Goal: Find specific page/section: Find specific page/section

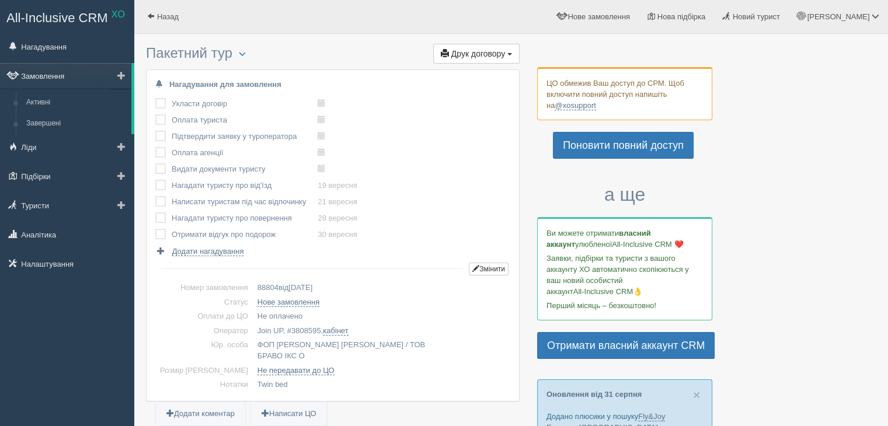
click at [47, 73] on link "Замовлення" at bounding box center [65, 76] width 131 height 26
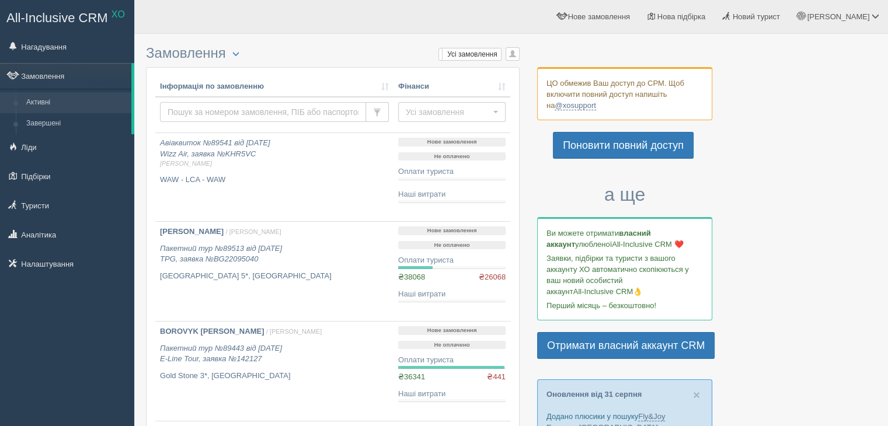
click at [226, 106] on input "text" at bounding box center [263, 112] width 206 height 20
type input "и"
type input "berezhnyi"
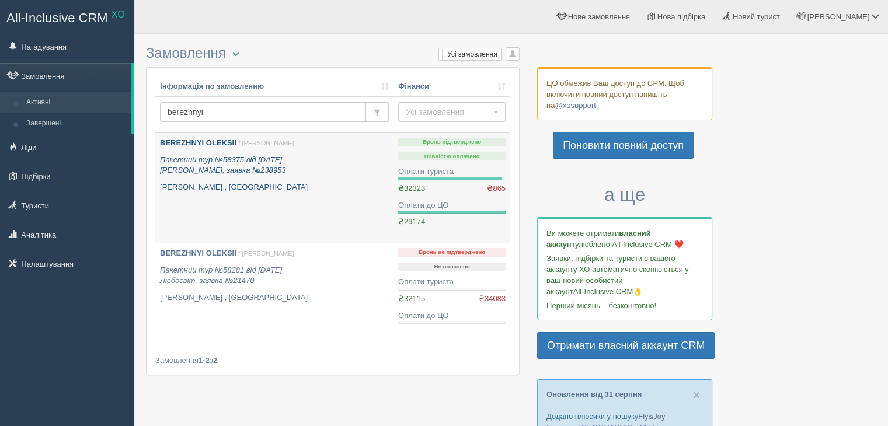
click at [206, 140] on b "BEREZHNYI OLEKSII" at bounding box center [198, 142] width 76 height 9
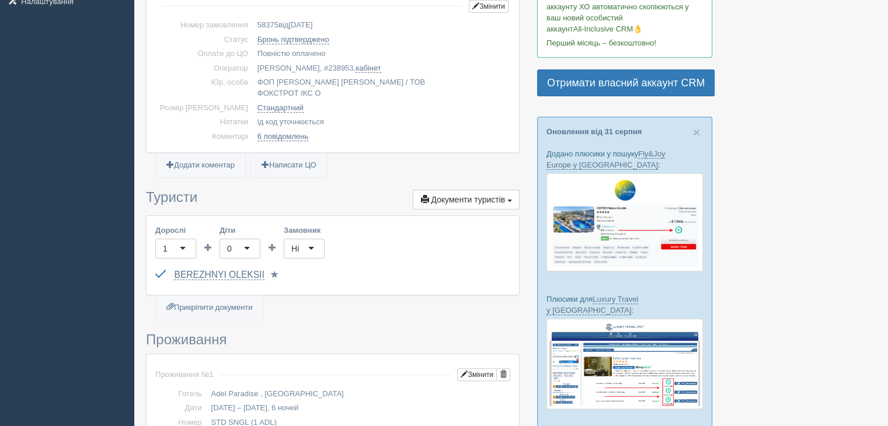
scroll to position [350, 0]
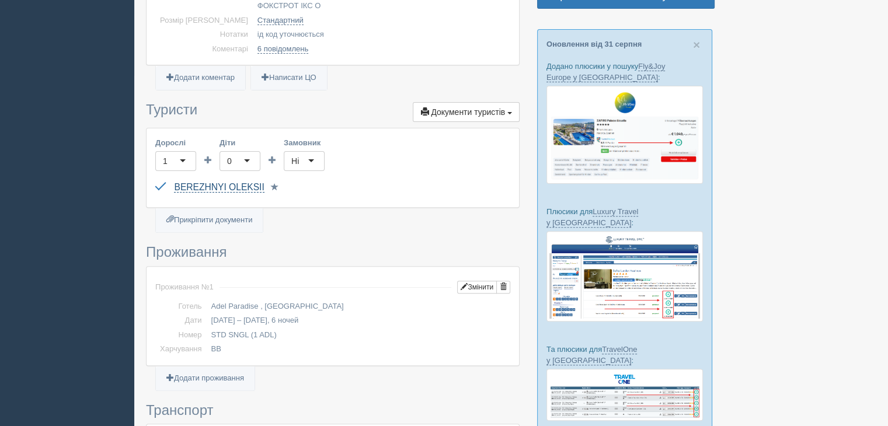
click at [214, 182] on link "BEREZHNYI OLEKSII" at bounding box center [219, 187] width 90 height 11
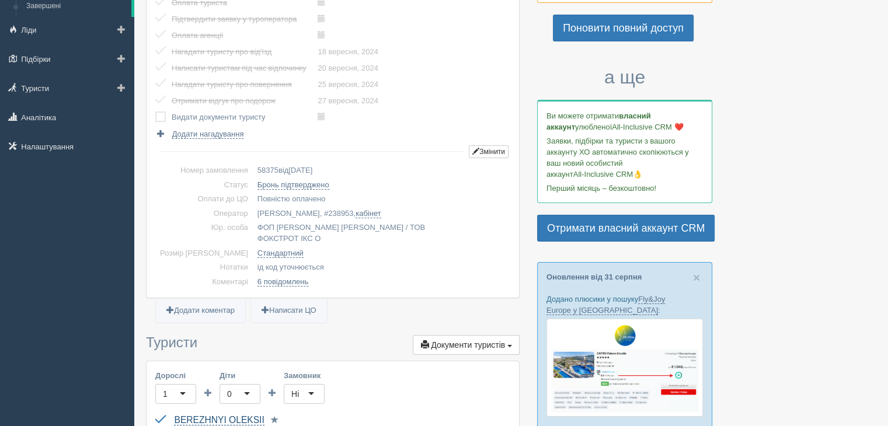
scroll to position [0, 0]
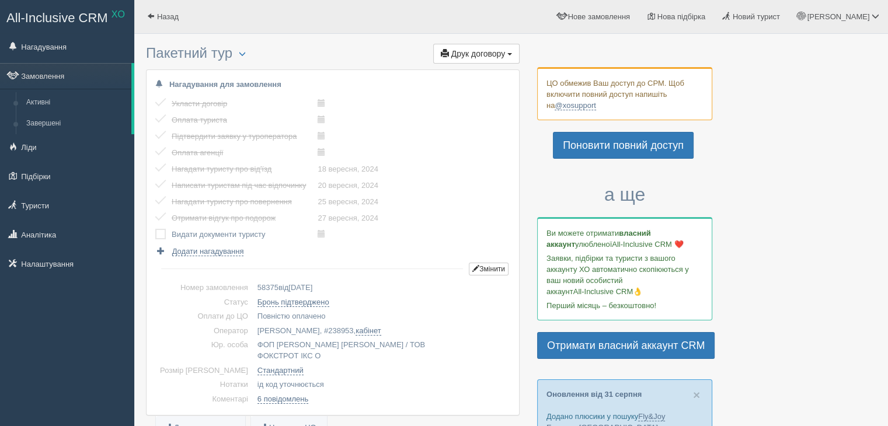
drag, startPoint x: 48, startPoint y: 98, endPoint x: 170, endPoint y: 101, distance: 121.5
click at [48, 98] on link "Активні" at bounding box center [76, 102] width 110 height 21
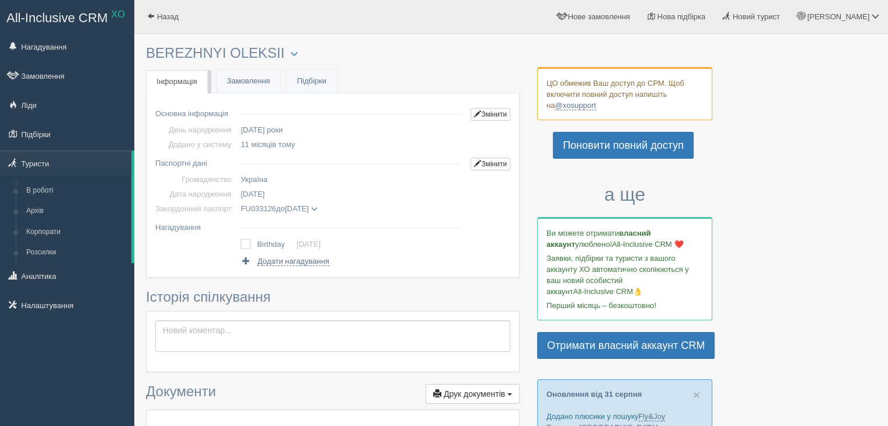
drag, startPoint x: 285, startPoint y: 194, endPoint x: 242, endPoint y: 194, distance: 42.6
click at [242, 194] on td "26.02.1952" at bounding box center [351, 194] width 230 height 15
click at [347, 147] on td "11 місяців тому" at bounding box center [351, 144] width 230 height 15
drag, startPoint x: 224, startPoint y: 49, endPoint x: 149, endPoint y: 53, distance: 74.8
click at [149, 53] on h3 "BEREZHNYI OLEKSII Менеджер: Ольга Гріус Відправити до архіву Взяти в роботу Об'…" at bounding box center [333, 54] width 374 height 16
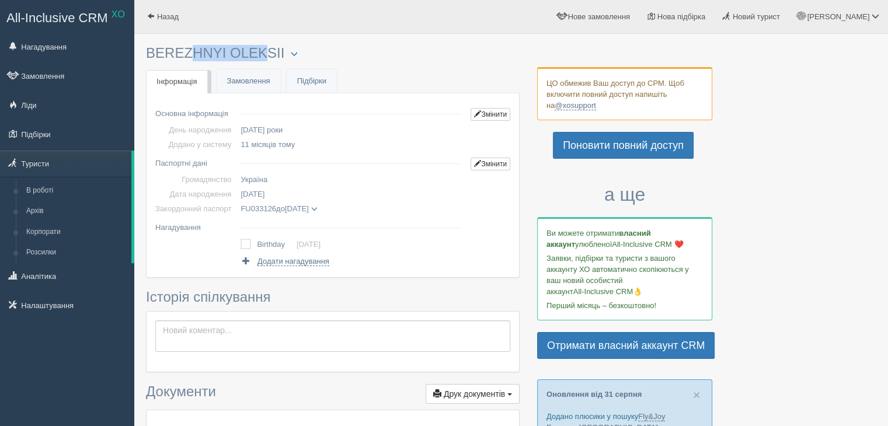
copy h3 "BEREZHNYI"
click at [283, 51] on h3 "BEREZHNYI OLEKSII Менеджер: Ольга Гріус Відправити до архіву Взяти в роботу Об'…" at bounding box center [333, 54] width 374 height 16
drag, startPoint x: 283, startPoint y: 51, endPoint x: 231, endPoint y: 51, distance: 51.4
click at [231, 51] on h3 "BEREZHNYI OLEKSII Менеджер: Ольга Гріус Відправити до архіву Взяти в роботу Об'…" at bounding box center [333, 54] width 374 height 16
copy h3 "OLEKSII"
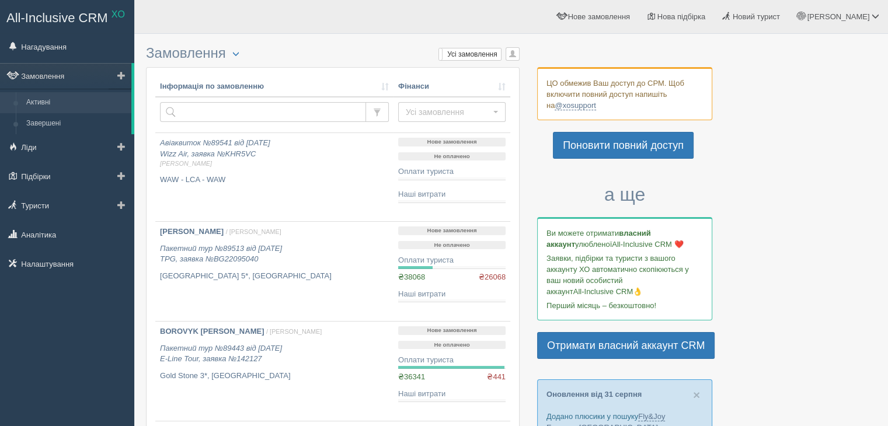
click at [75, 107] on link "Активні" at bounding box center [76, 102] width 110 height 21
